Goal: Task Accomplishment & Management: Use online tool/utility

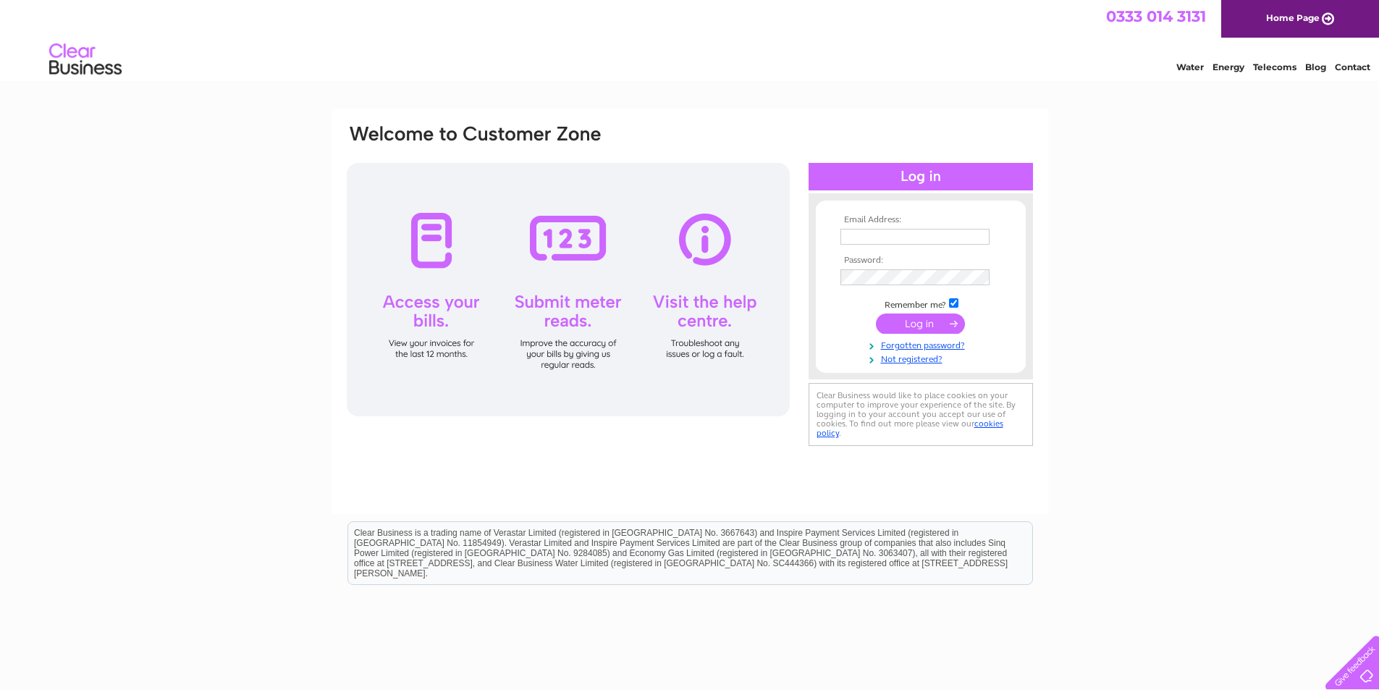
type input "elaine@cuk-audio.com"
click at [910, 324] on input "submit" at bounding box center [920, 323] width 89 height 20
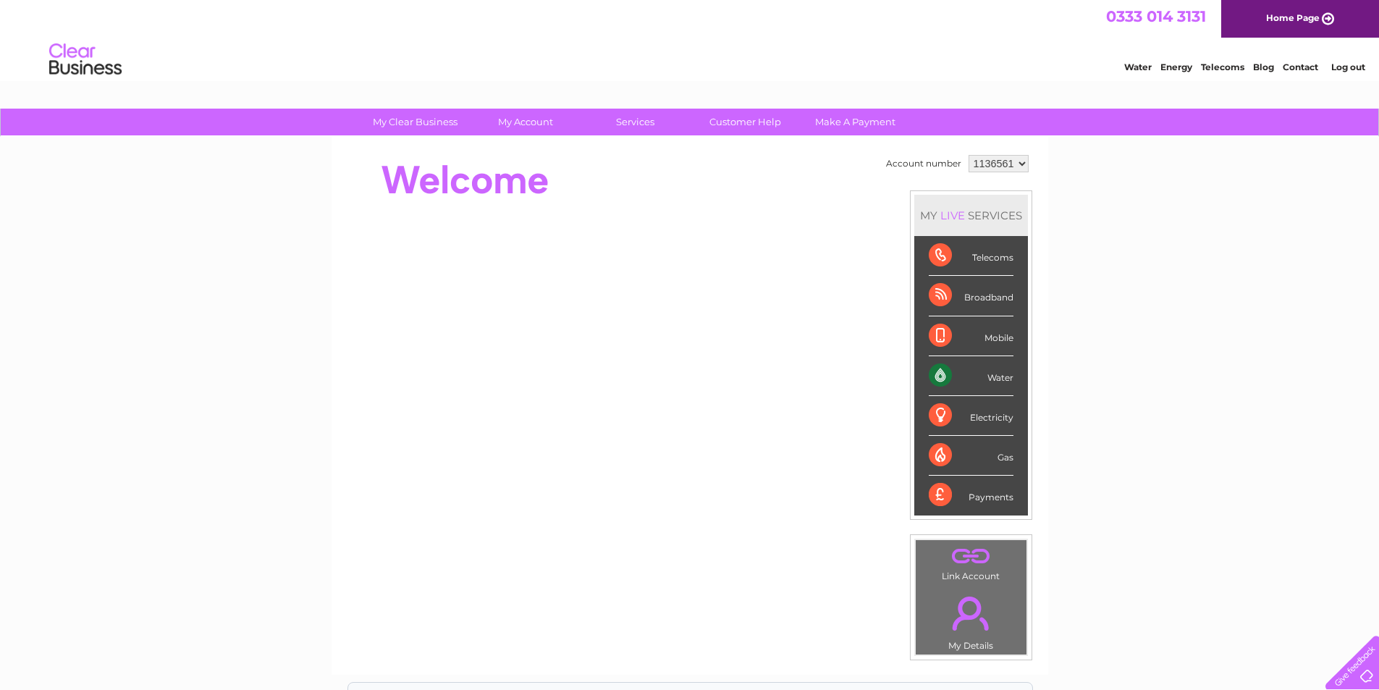
click at [984, 376] on div "Water" at bounding box center [971, 376] width 85 height 40
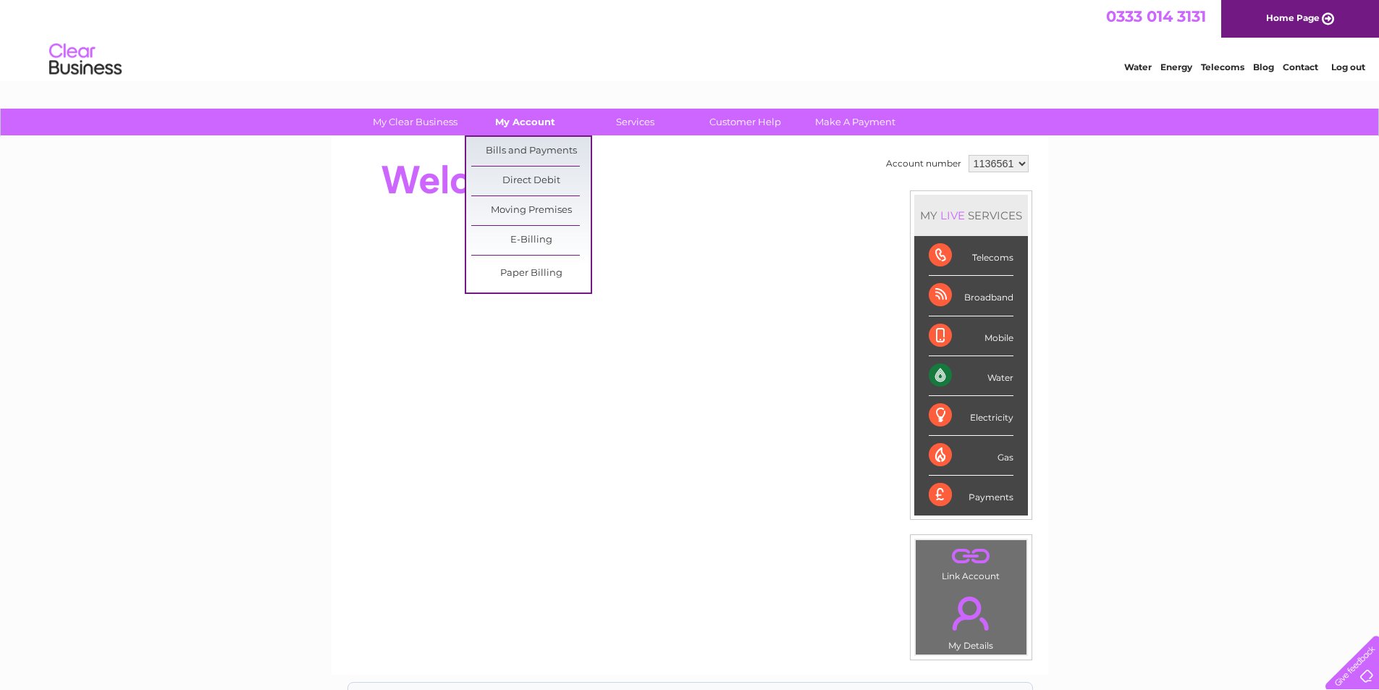
click at [505, 122] on link "My Account" at bounding box center [524, 122] width 119 height 27
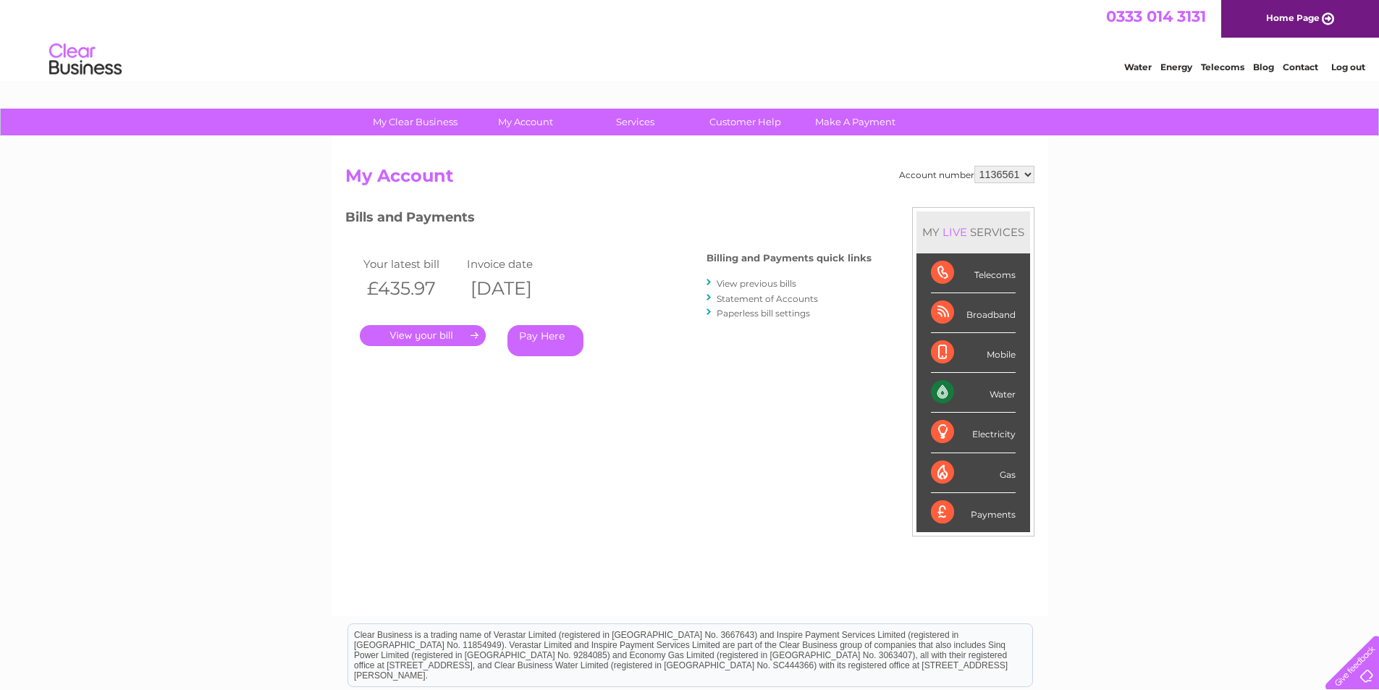
click at [420, 334] on link "." at bounding box center [423, 335] width 126 height 21
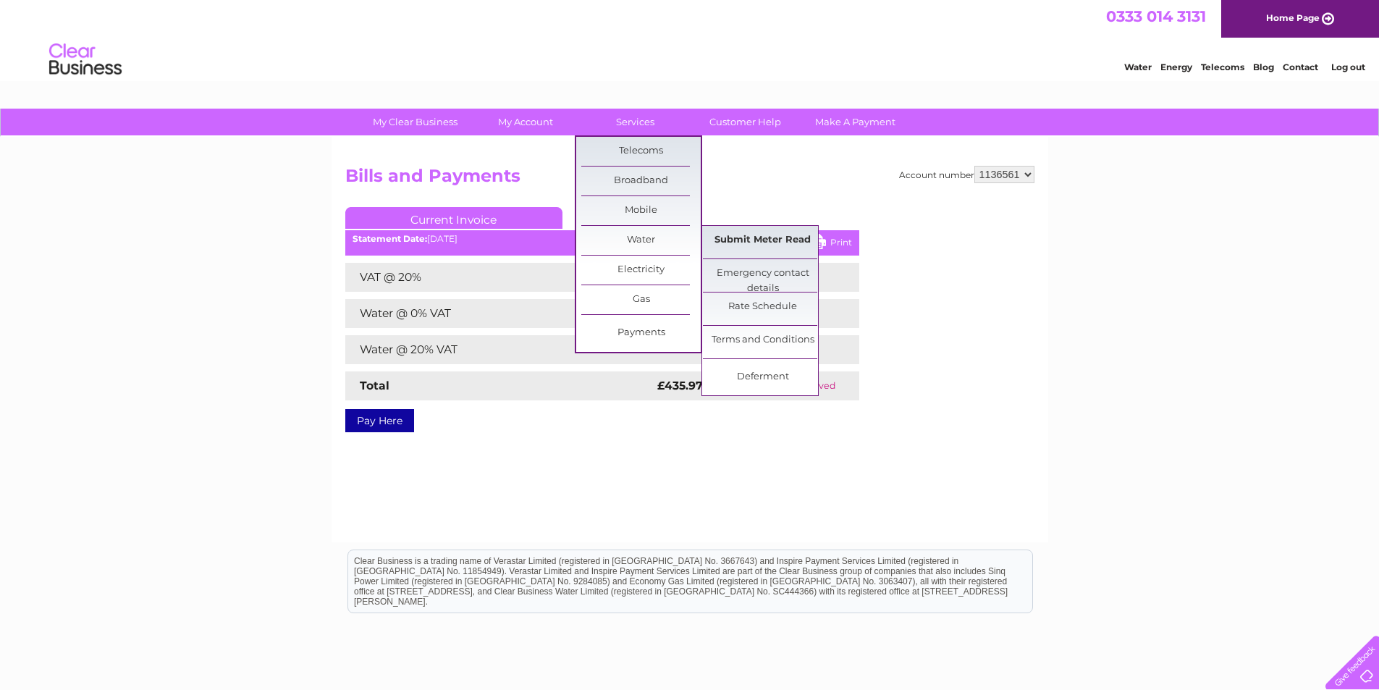
click at [719, 242] on link "Submit Meter Read" at bounding box center [762, 240] width 119 height 29
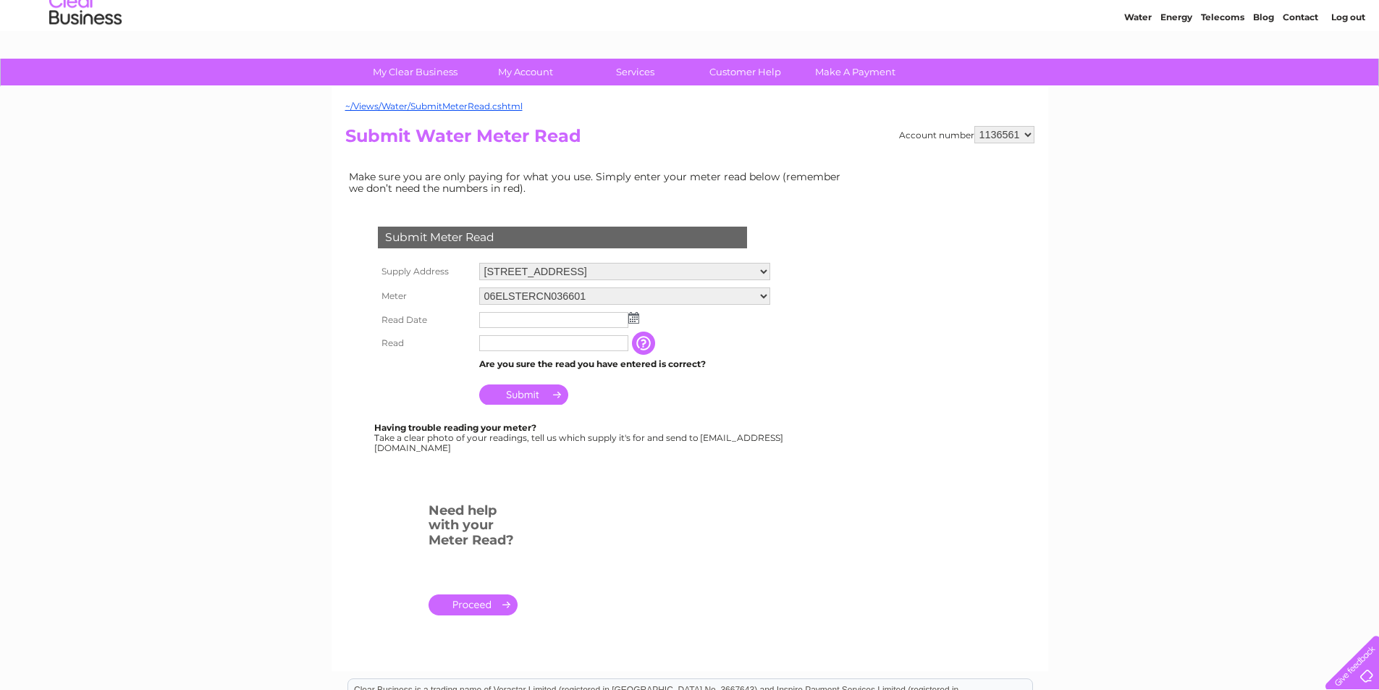
scroll to position [72, 0]
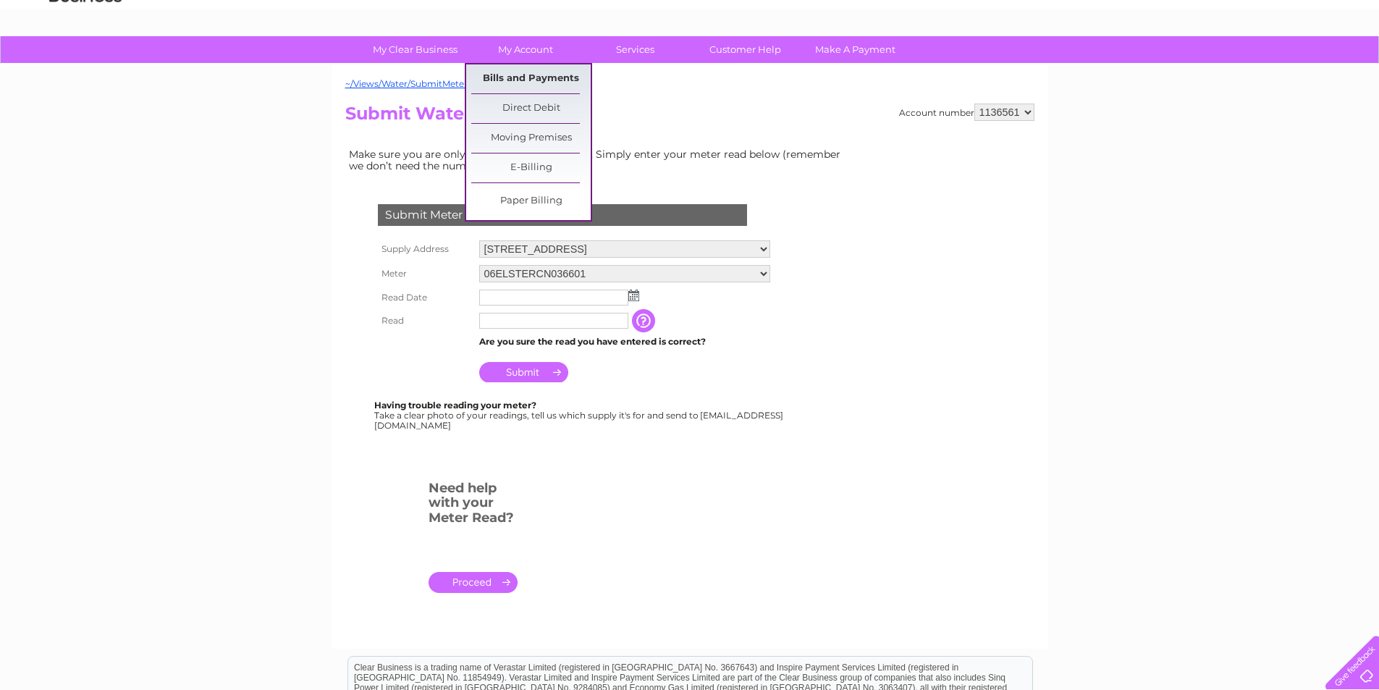
click at [527, 80] on link "Bills and Payments" at bounding box center [530, 78] width 119 height 29
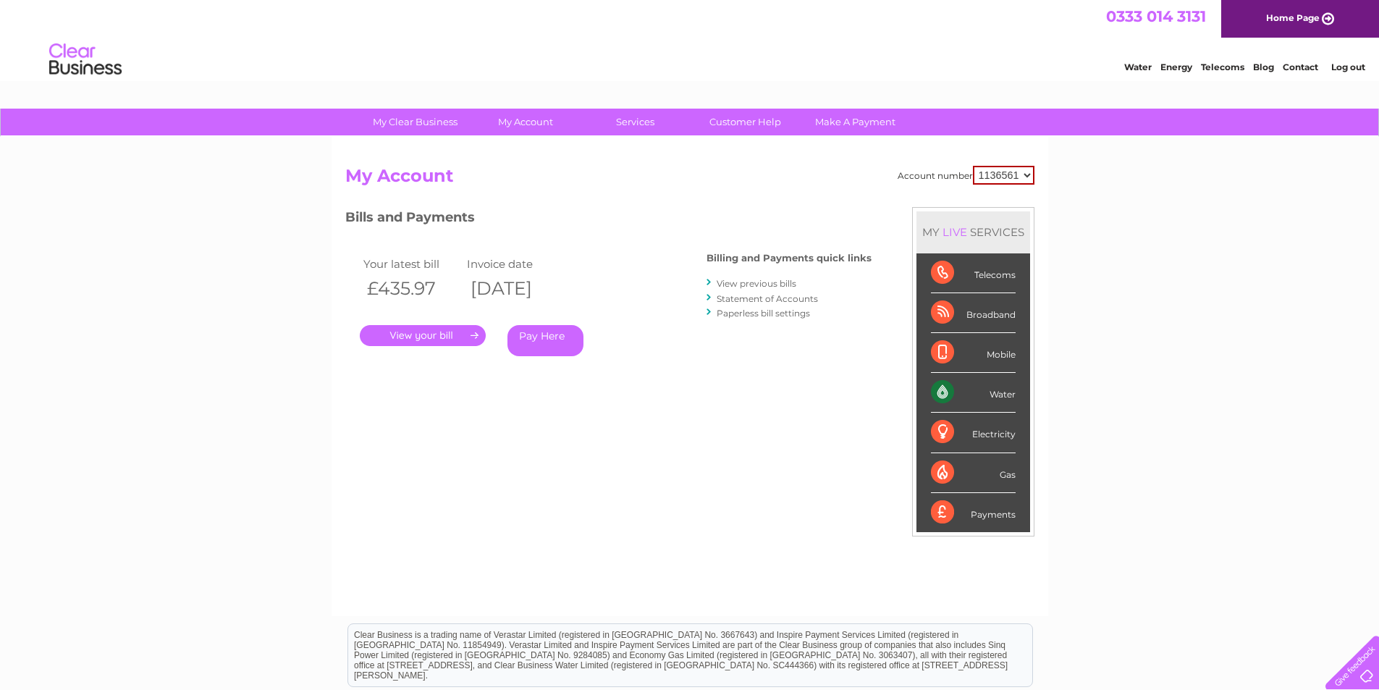
click at [440, 339] on link "." at bounding box center [423, 335] width 126 height 21
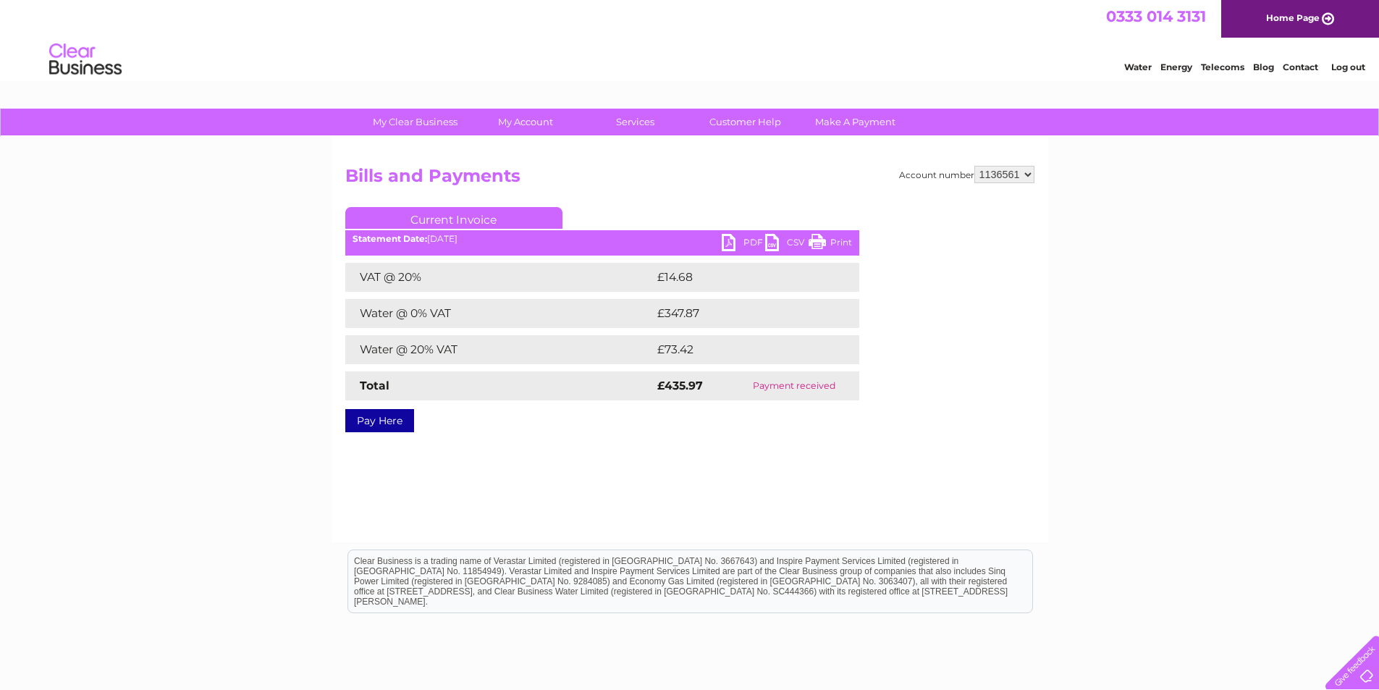
click at [753, 242] on link "PDF" at bounding box center [743, 244] width 43 height 21
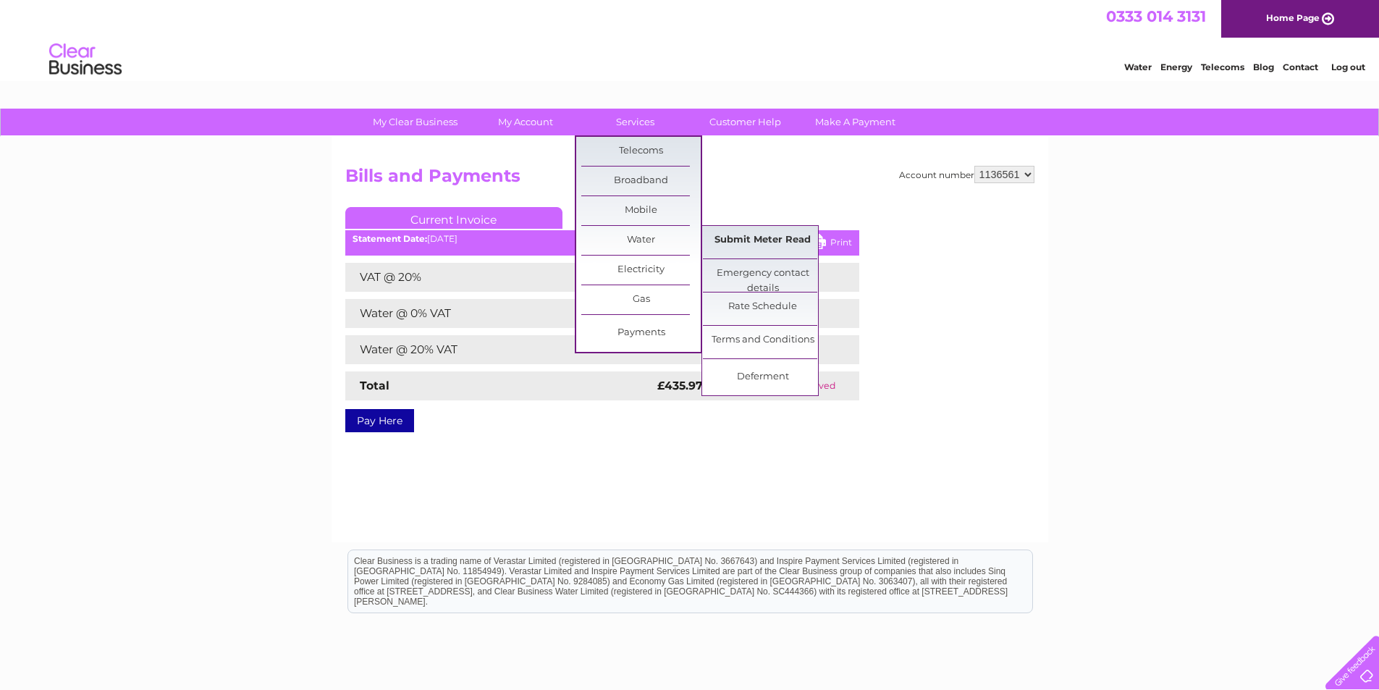
click at [779, 245] on link "Submit Meter Read" at bounding box center [762, 240] width 119 height 29
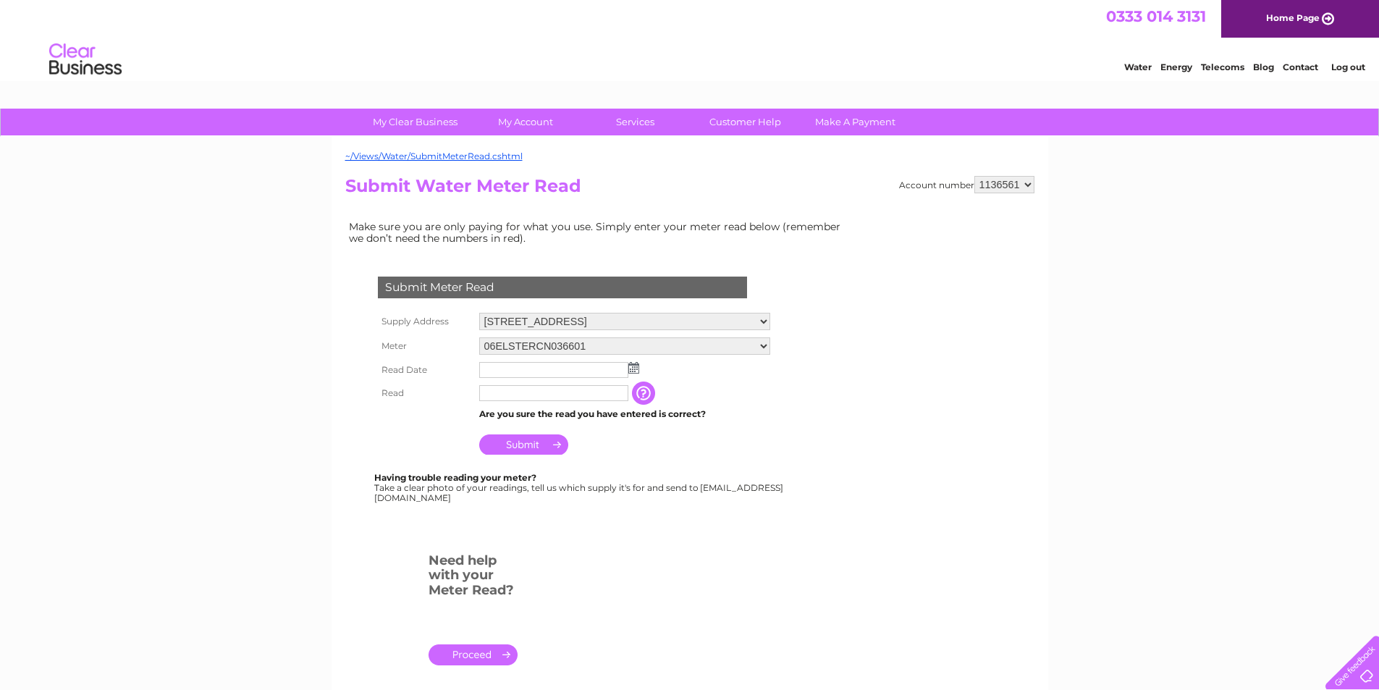
click at [1346, 69] on link "Log out" at bounding box center [1348, 67] width 34 height 11
